Goal: Check status: Check status

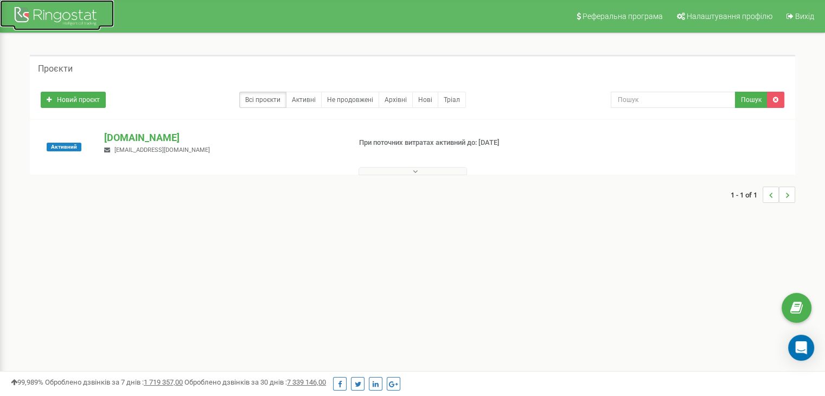
click at [74, 13] on div at bounding box center [57, 17] width 87 height 26
click at [306, 101] on link "Активні" at bounding box center [304, 100] width 36 height 16
click at [120, 137] on p "[DOMAIN_NAME]" at bounding box center [222, 138] width 237 height 14
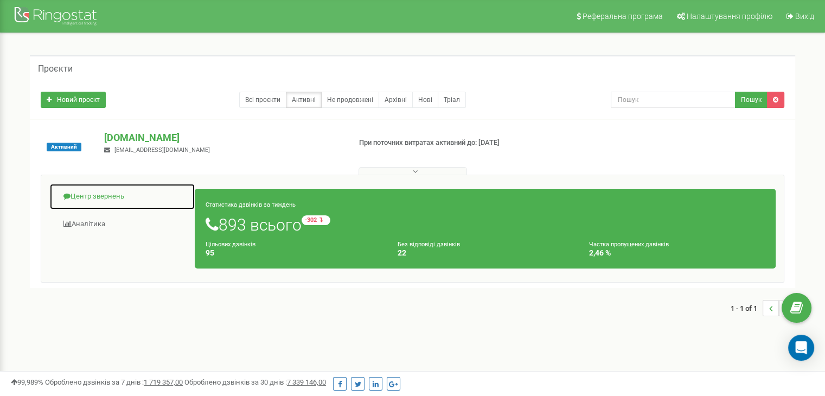
click at [93, 199] on link "Центр звернень" at bounding box center [122, 196] width 146 height 27
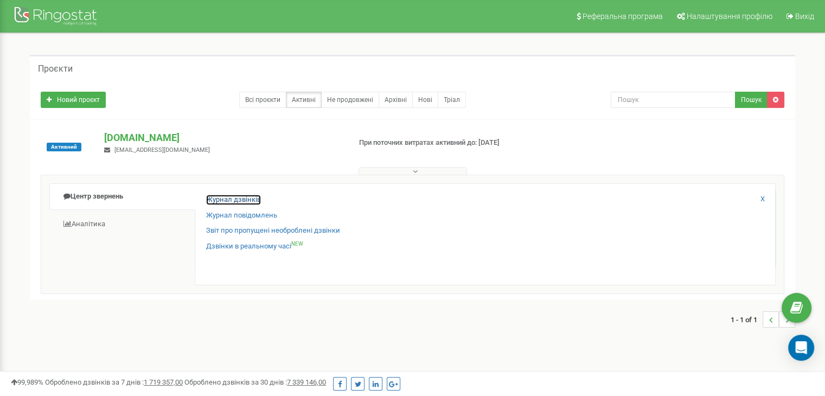
click at [215, 200] on link "Журнал дзвінків" at bounding box center [233, 200] width 55 height 10
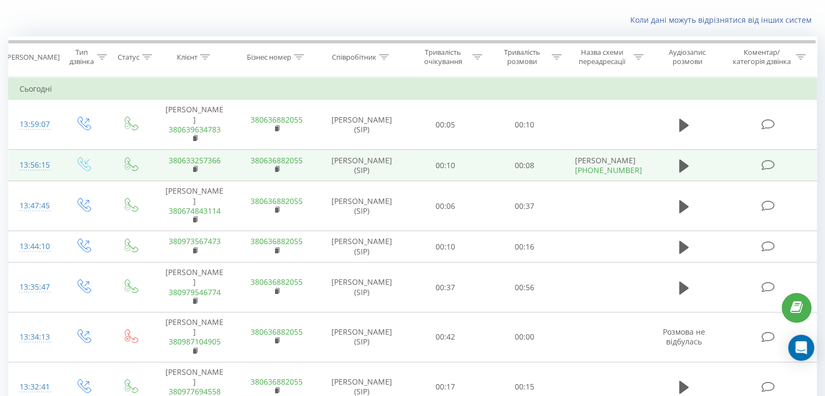
scroll to position [109, 0]
